Goal: Find specific page/section: Find specific page/section

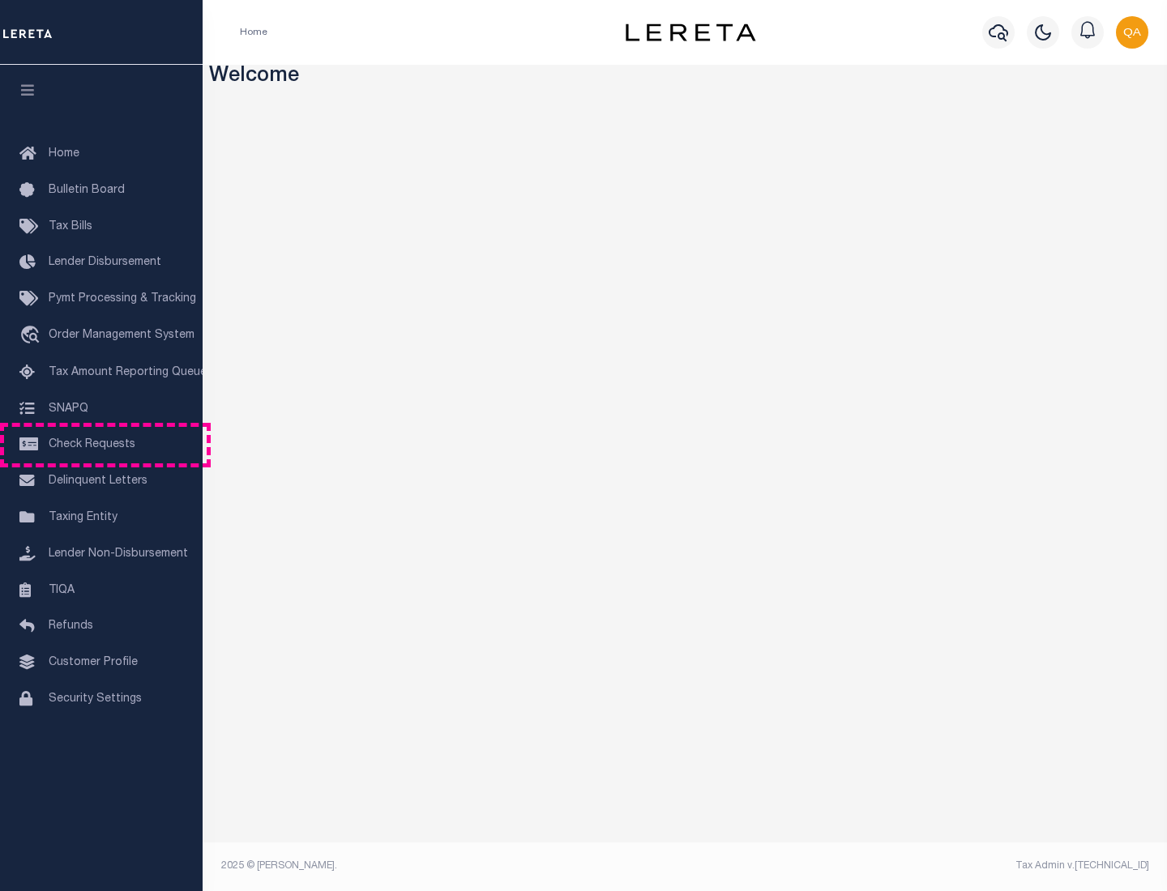
click at [101, 445] on span "Check Requests" at bounding box center [92, 444] width 87 height 11
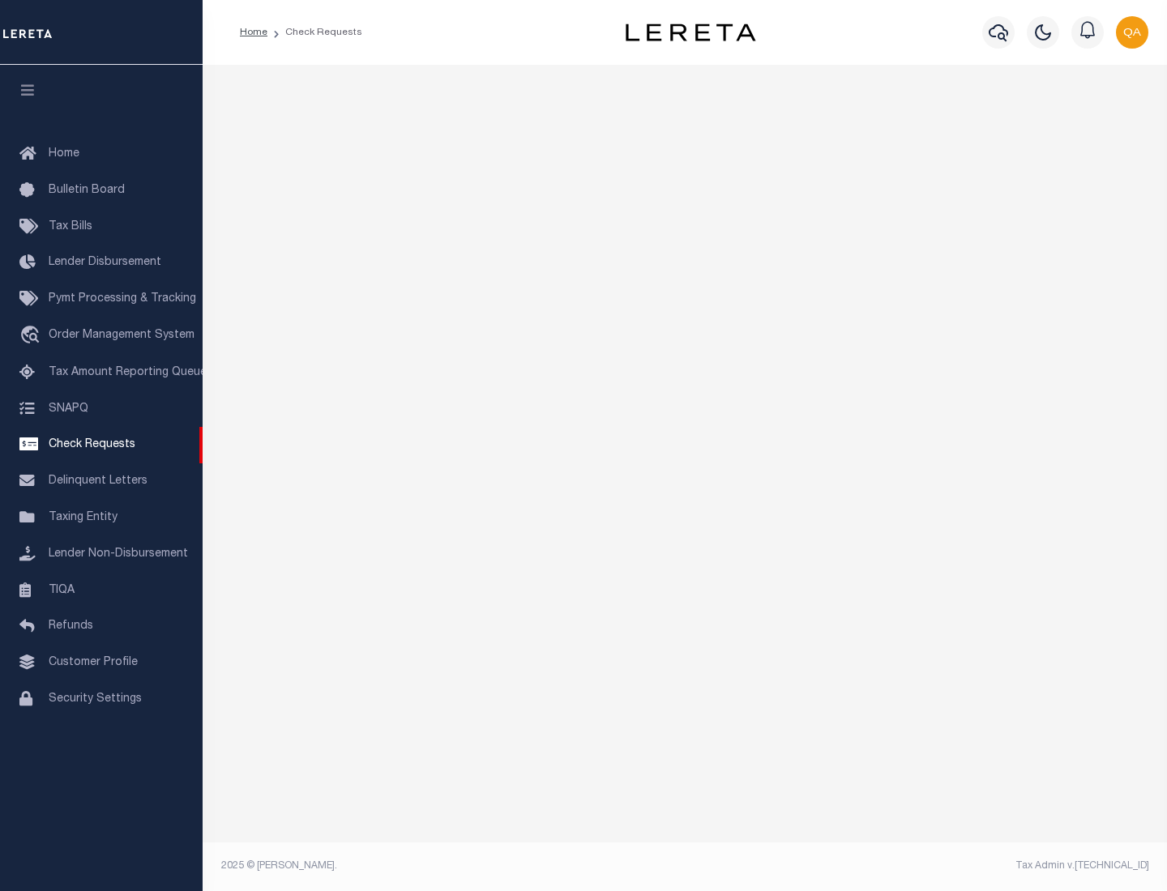
select select "50"
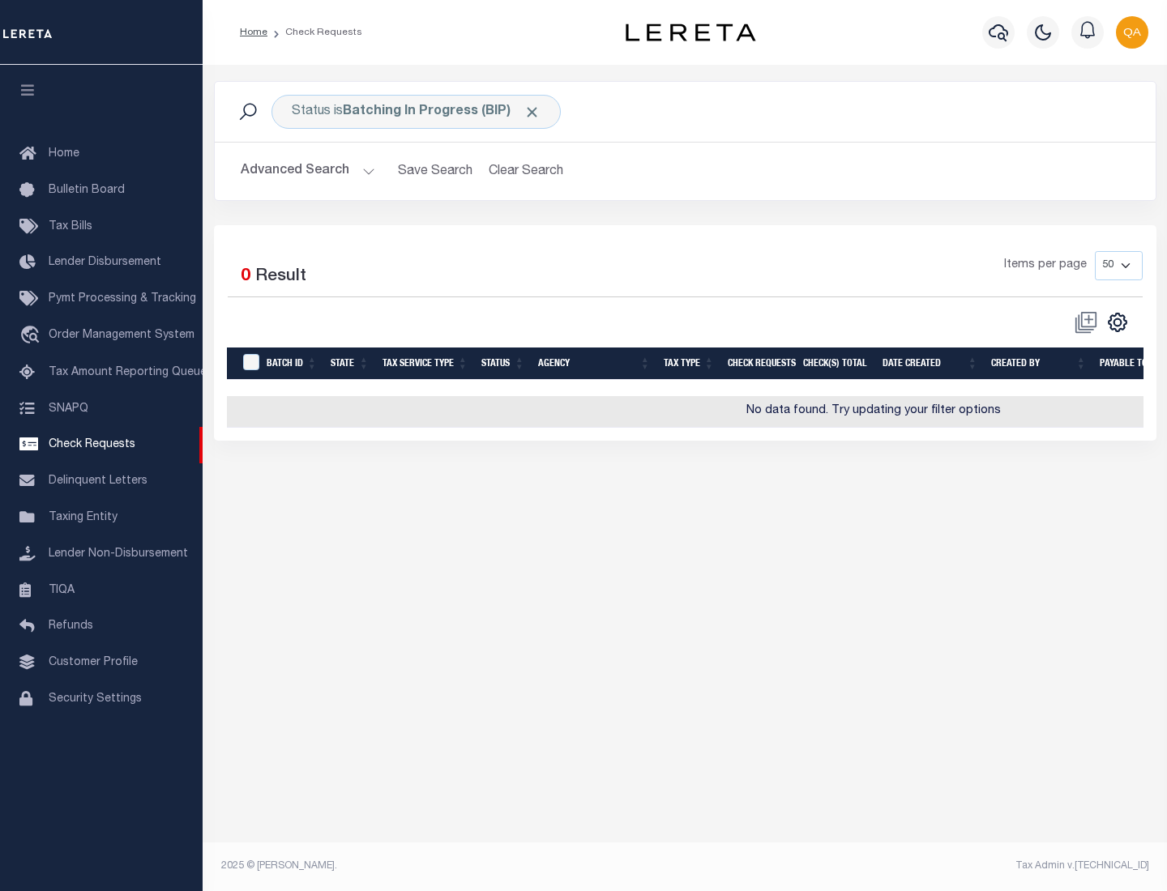
click at [532, 112] on span "Click to Remove" at bounding box center [531, 112] width 17 height 17
